Goal: Information Seeking & Learning: Find specific fact

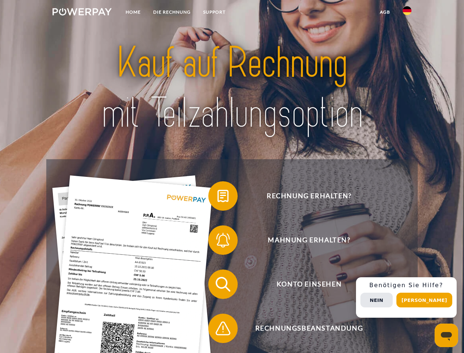
click at [82, 13] on img at bounding box center [82, 11] width 59 height 7
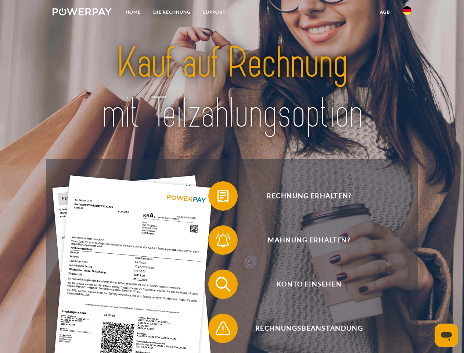
click at [407, 13] on img at bounding box center [407, 10] width 9 height 9
click at [385, 12] on link "agb" at bounding box center [385, 12] width 23 height 13
click at [217, 197] on span at bounding box center [212, 195] width 37 height 37
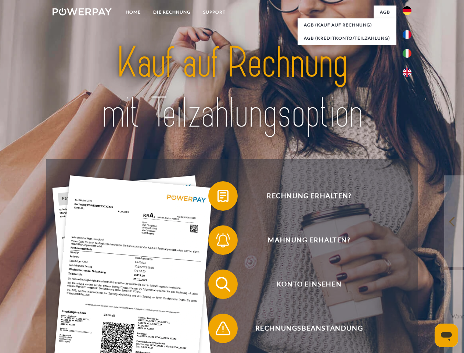
click at [217, 241] on div "Rechnung erhalten? Mahnung erhalten? Konto einsehen" at bounding box center [231, 306] width 371 height 294
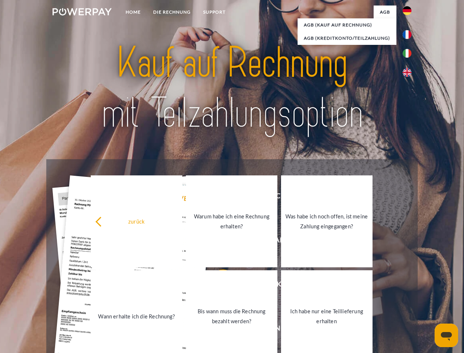
click at [217, 285] on link "Bis wann muss die Rechnung bezahlt werden?" at bounding box center [231, 316] width 91 height 92
click at [217, 329] on link "Bis wann muss die Rechnung bezahlt werden?" at bounding box center [230, 316] width 91 height 92
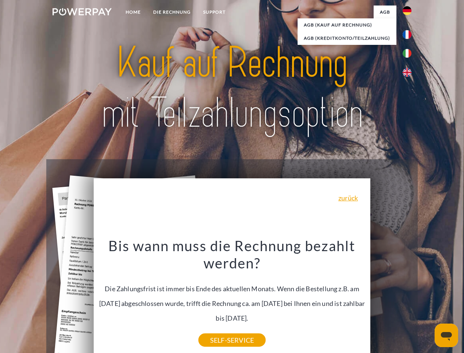
click at [409, 297] on div "Rechnung erhalten? Mahnung erhalten? Konto einsehen" at bounding box center [231, 306] width 371 height 294
click at [391, 299] on span "Konto einsehen" at bounding box center [309, 283] width 180 height 29
click at [427, 300] on header "Home DIE RECHNUNG SUPPORT" at bounding box center [232, 253] width 464 height 507
